Goal: Download file/media

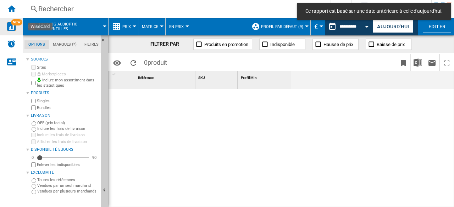
click at [13, 20] on span "NEW" at bounding box center [16, 22] width 11 height 6
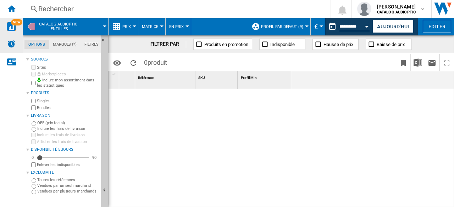
click at [10, 43] on img "Alertes" at bounding box center [11, 44] width 9 height 9
click at [11, 9] on ng-md-icon "Accueil" at bounding box center [11, 8] width 9 height 9
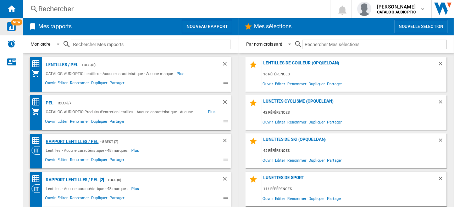
click at [81, 138] on div "Rapport Lentilles / PEL" at bounding box center [71, 142] width 55 height 9
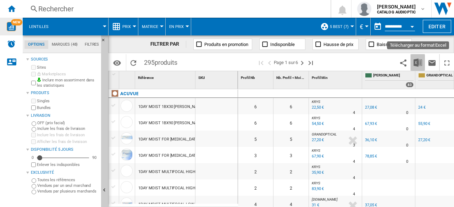
click at [413, 63] on img "Télécharger au format Excel" at bounding box center [417, 62] width 9 height 9
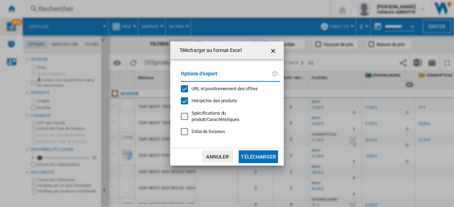
click at [271, 158] on button "Télécharger" at bounding box center [258, 157] width 39 height 13
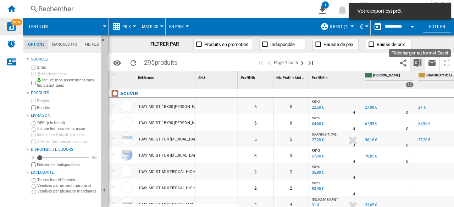
click at [418, 65] on img "Télécharger au format Excel" at bounding box center [417, 62] width 9 height 9
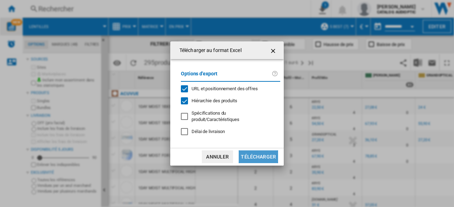
click at [273, 152] on button "Télécharger" at bounding box center [258, 157] width 39 height 13
